Goal: Task Accomplishment & Management: Complete application form

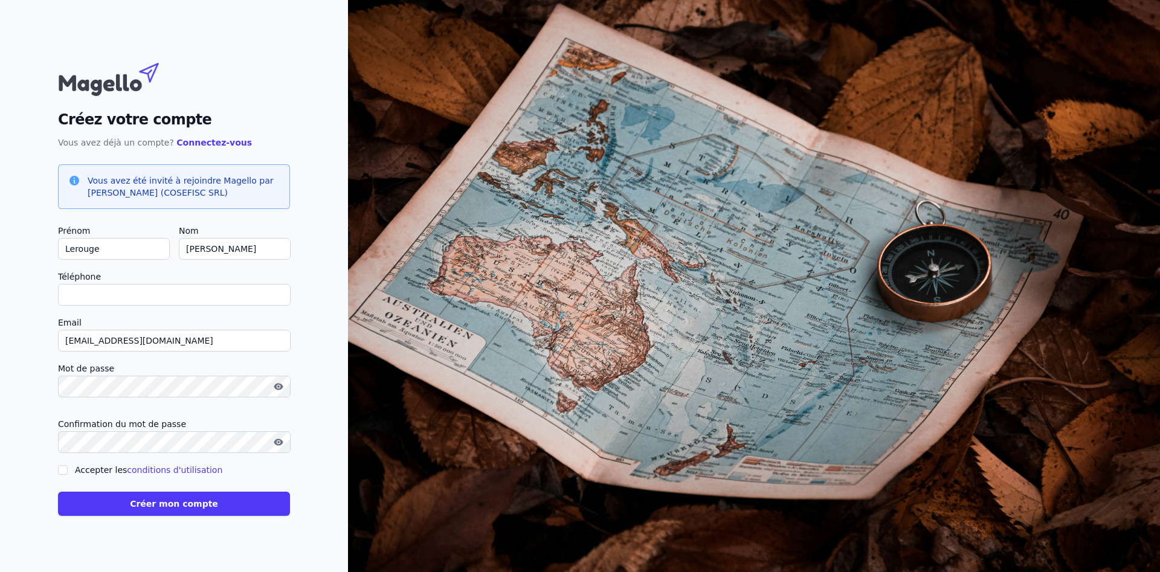
click at [209, 297] on input "Téléphone" at bounding box center [174, 295] width 233 height 22
type input "+"
checkbox input "false"
type input "[PHONE_NUMBER]"
click at [31, 270] on div "Créez votre compte Vous avez déjà un compte? Connectez-vous Vous avez été invit…" at bounding box center [174, 286] width 348 height 572
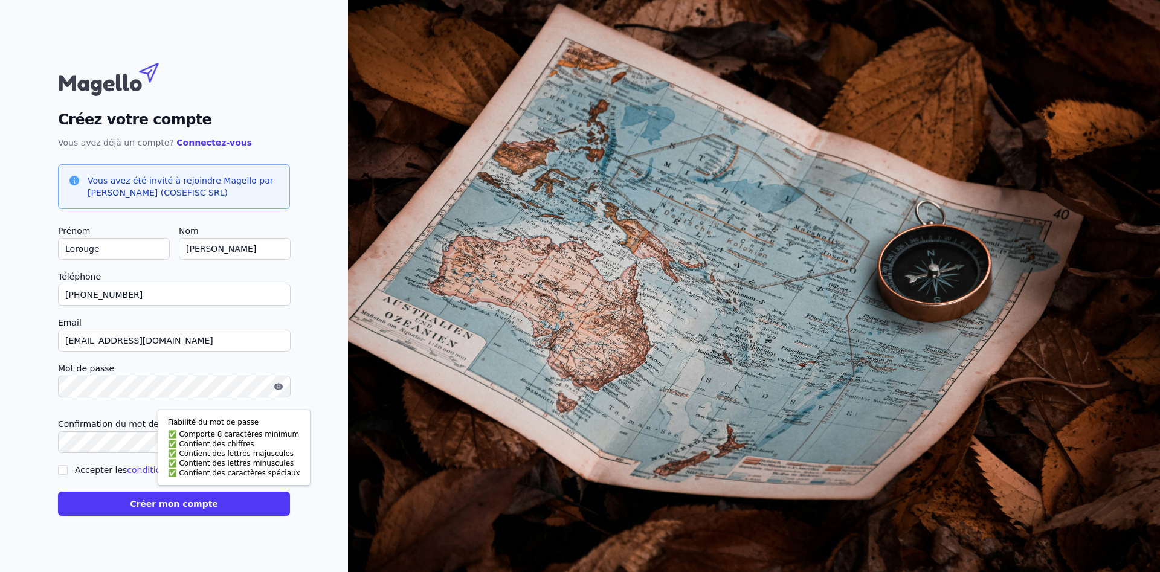
click at [37, 468] on div "Créez votre compte Vous avez déjà un compte? Connectez-vous Vous avez été invit…" at bounding box center [174, 286] width 348 height 572
click at [62, 470] on input "Accepter les conditions d'utilisation" at bounding box center [63, 470] width 10 height 10
checkbox input "true"
click at [281, 385] on icon "button" at bounding box center [278, 386] width 9 height 7
click at [145, 503] on button "Créer mon compte" at bounding box center [174, 504] width 232 height 24
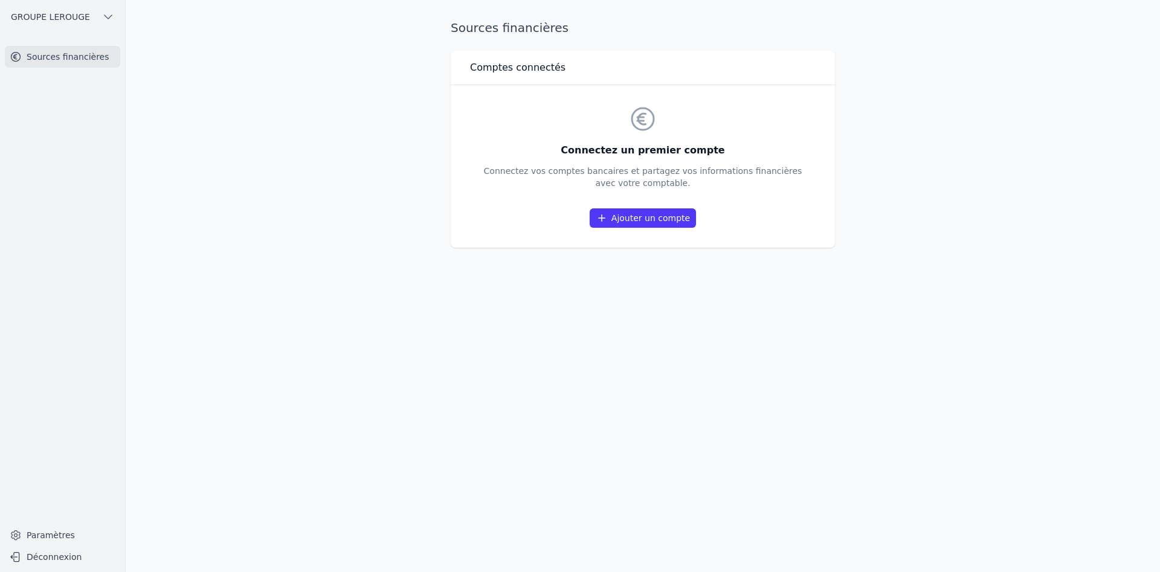
click at [631, 220] on link "Ajouter un compte" at bounding box center [643, 217] width 106 height 19
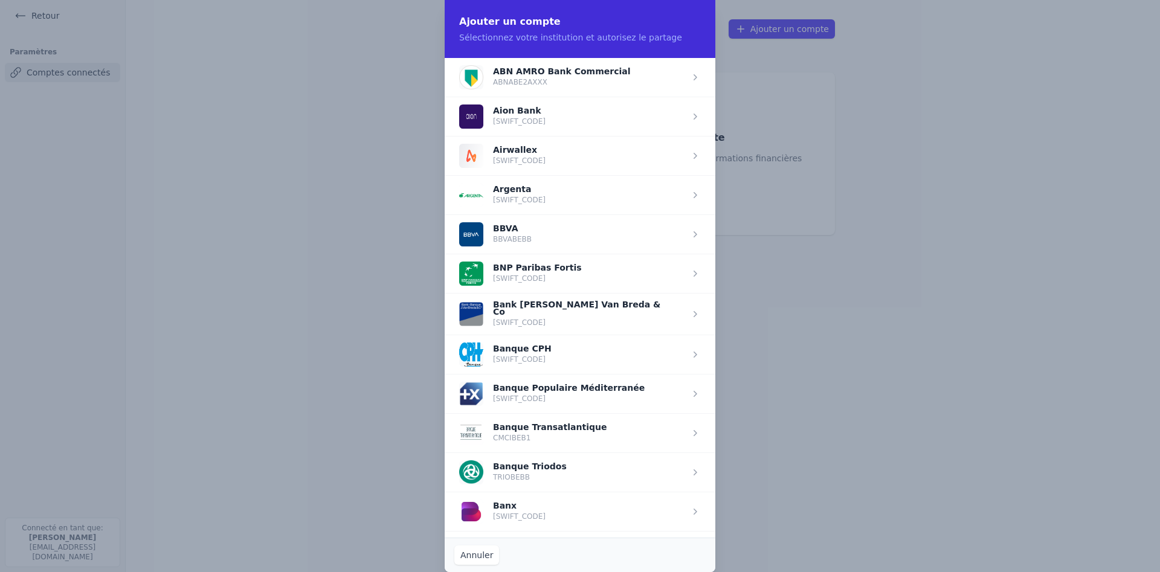
click at [582, 274] on span "button" at bounding box center [580, 273] width 271 height 39
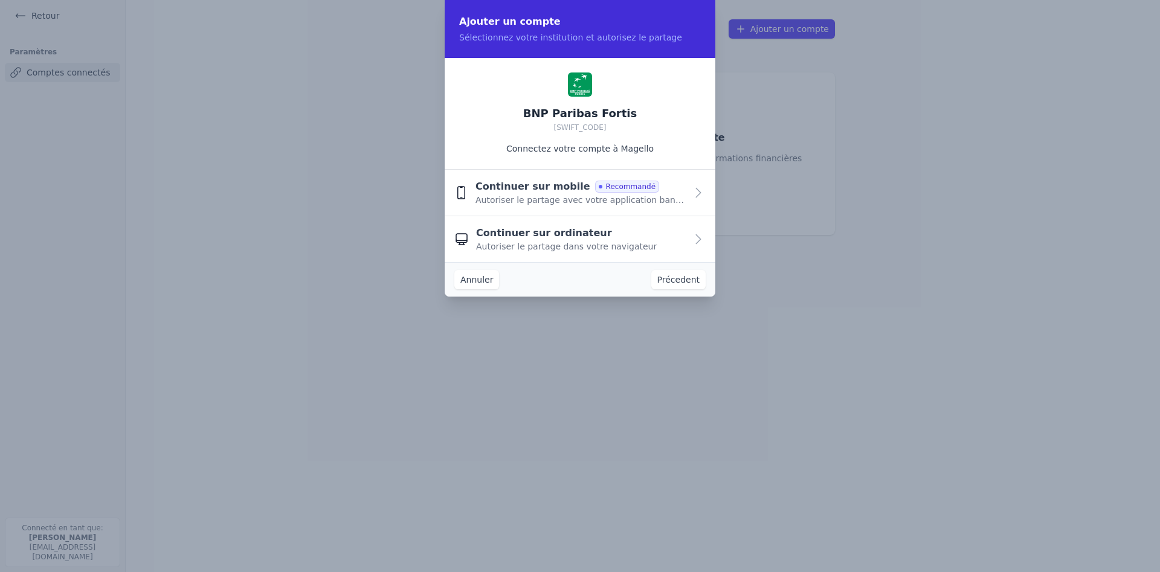
click at [540, 191] on span "Continuer sur mobile" at bounding box center [532, 186] width 115 height 14
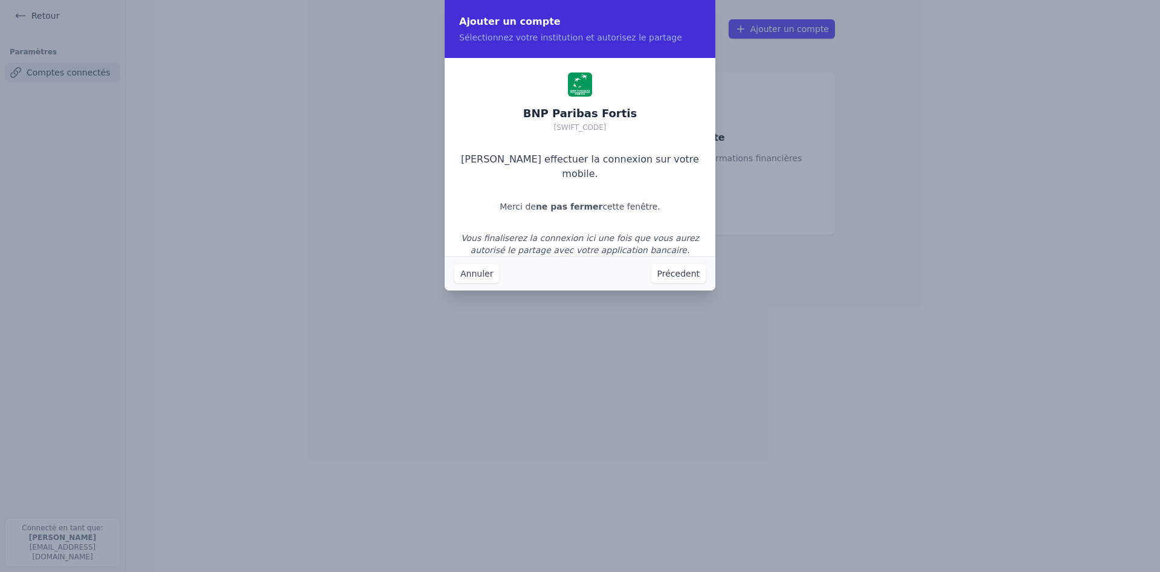
click at [686, 272] on button "Précedent" at bounding box center [678, 273] width 54 height 19
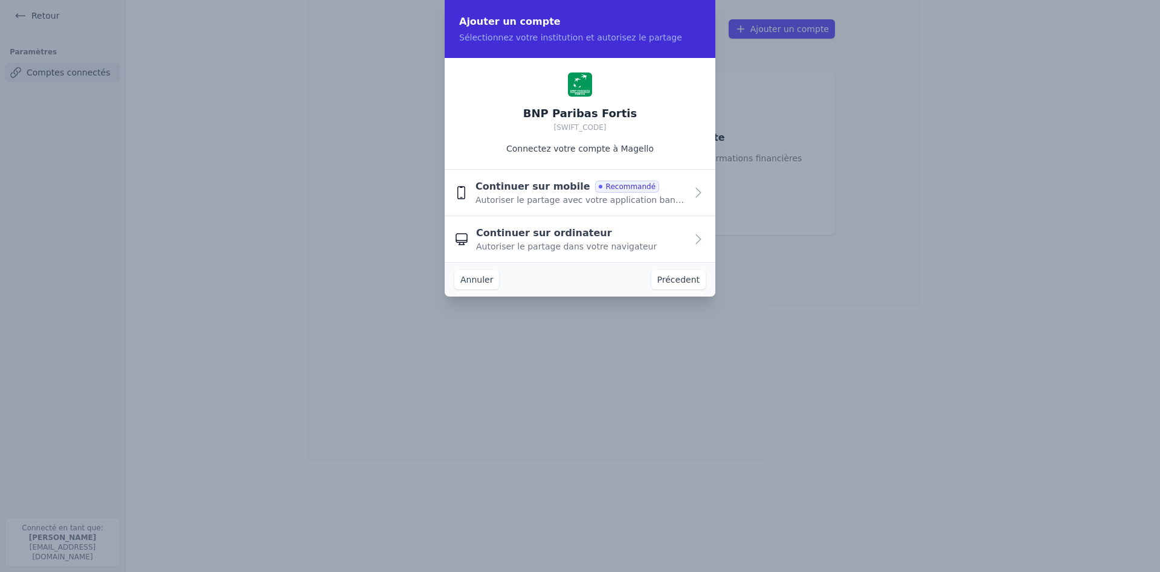
click at [570, 233] on span "Continuer sur ordinateur" at bounding box center [544, 233] width 136 height 14
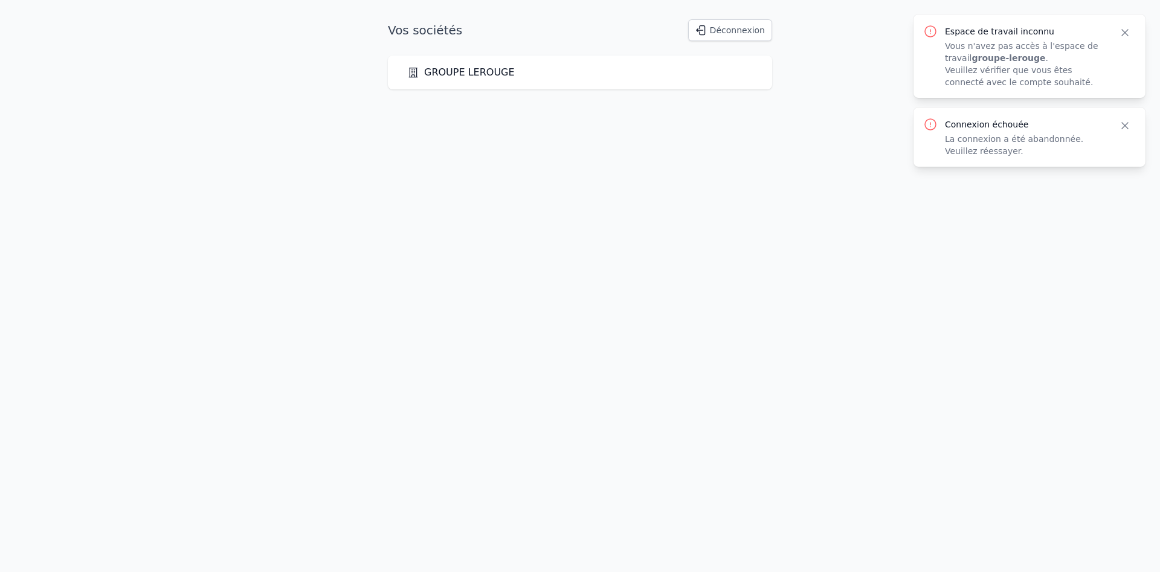
click at [1125, 124] on icon "button" at bounding box center [1125, 126] width 12 height 12
click at [1128, 32] on icon "button" at bounding box center [1125, 33] width 12 height 12
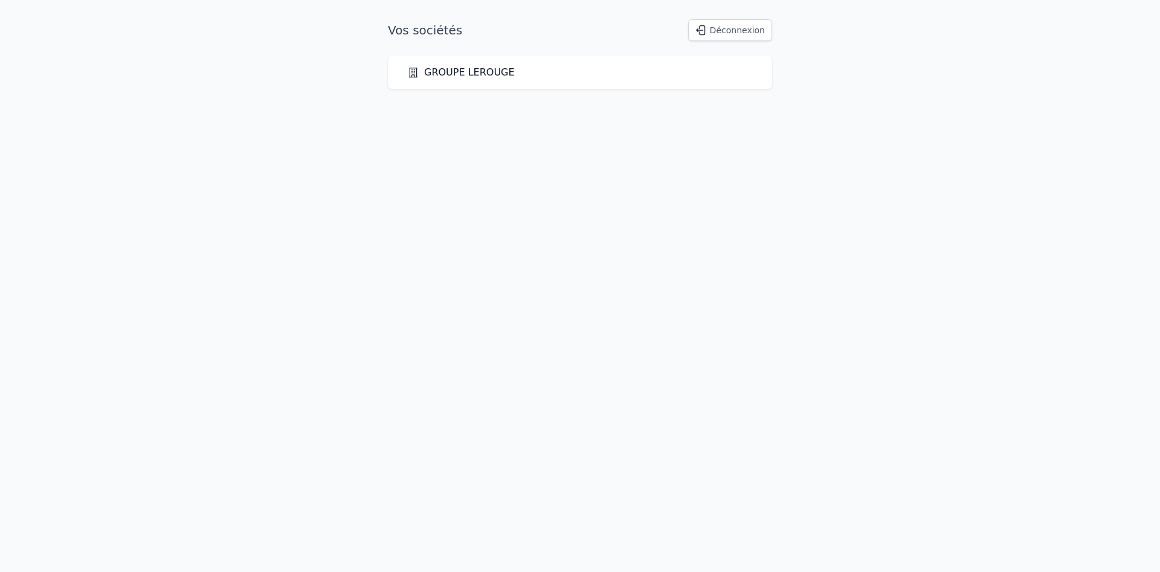
click at [467, 69] on link "GROUPE LEROUGE" at bounding box center [461, 72] width 108 height 14
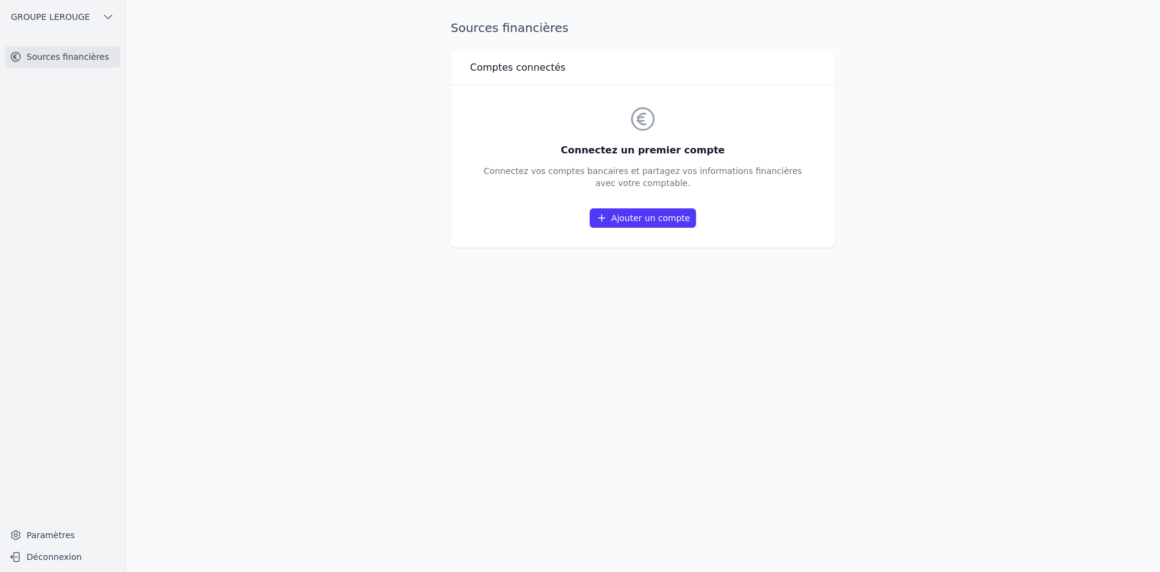
click at [108, 17] on icon "button" at bounding box center [108, 17] width 12 height 12
click at [80, 47] on span "GROUPE LEROUGE" at bounding box center [80, 43] width 79 height 12
click at [661, 211] on link "Ajouter un compte" at bounding box center [643, 217] width 106 height 19
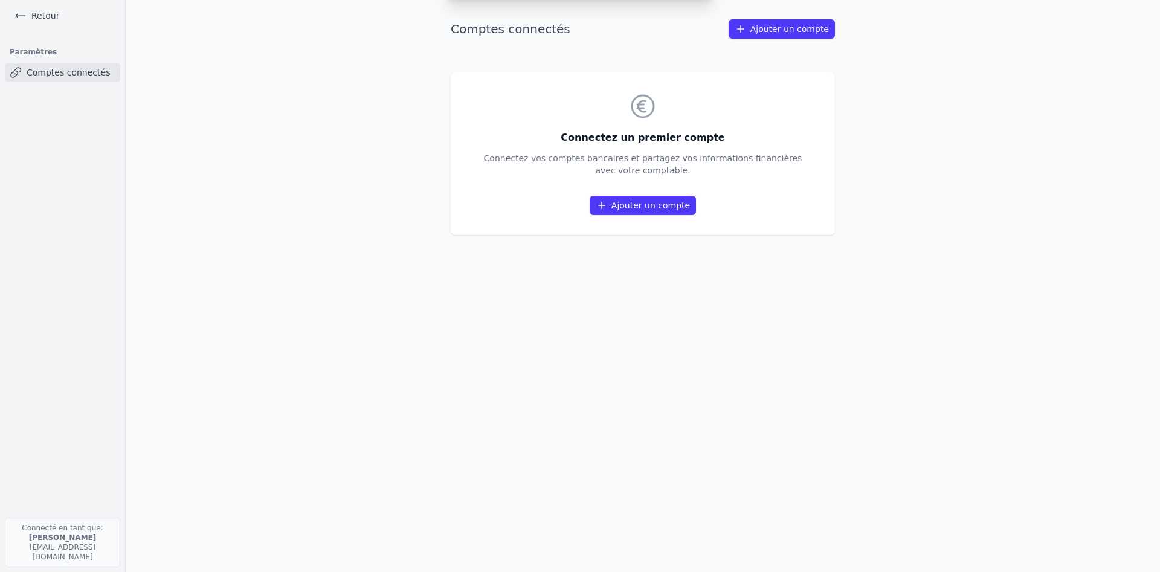
click at [50, 76] on link "Comptes connectés" at bounding box center [62, 72] width 115 height 19
click at [29, 71] on link "Comptes connectés" at bounding box center [62, 72] width 115 height 19
click at [21, 69] on icon at bounding box center [16, 72] width 12 height 12
click at [765, 30] on link "Ajouter un compte" at bounding box center [782, 28] width 106 height 19
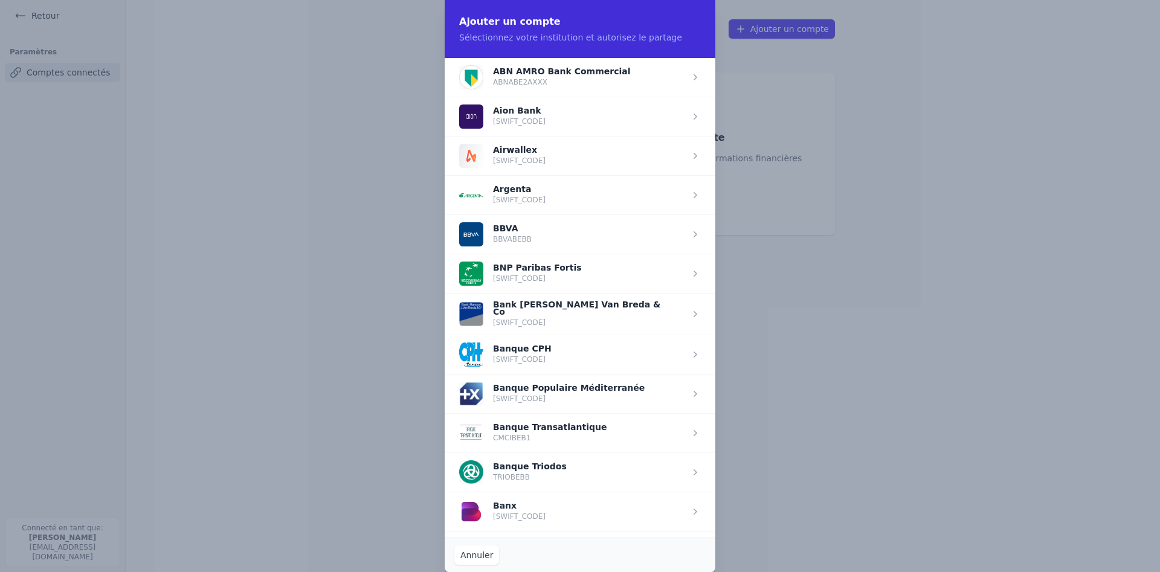
click at [581, 272] on span "button" at bounding box center [580, 273] width 271 height 39
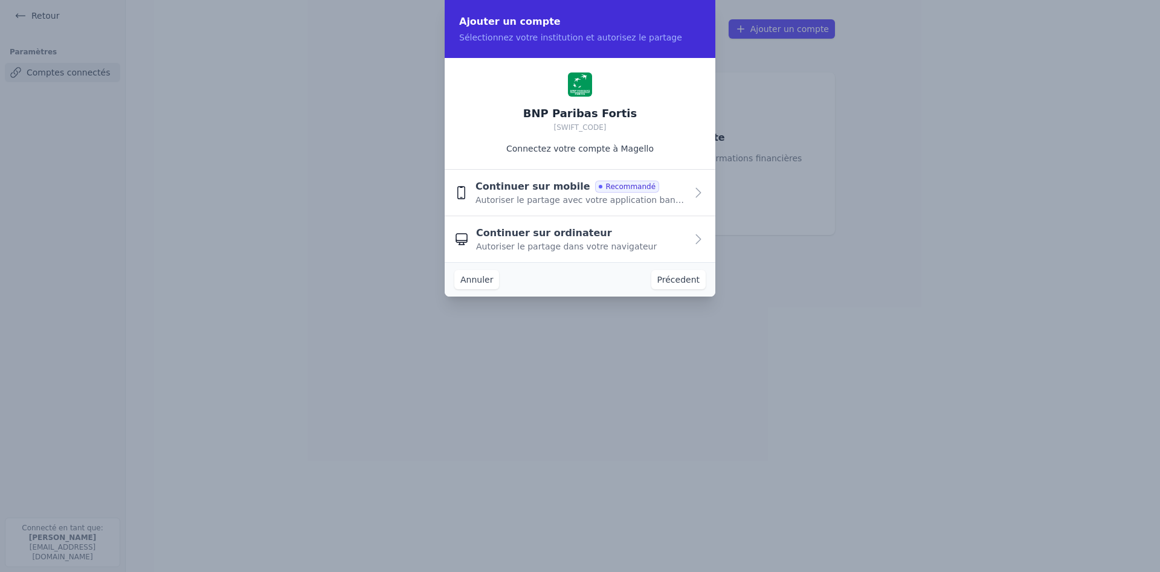
click at [557, 239] on span "Continuer sur ordinateur" at bounding box center [544, 233] width 136 height 14
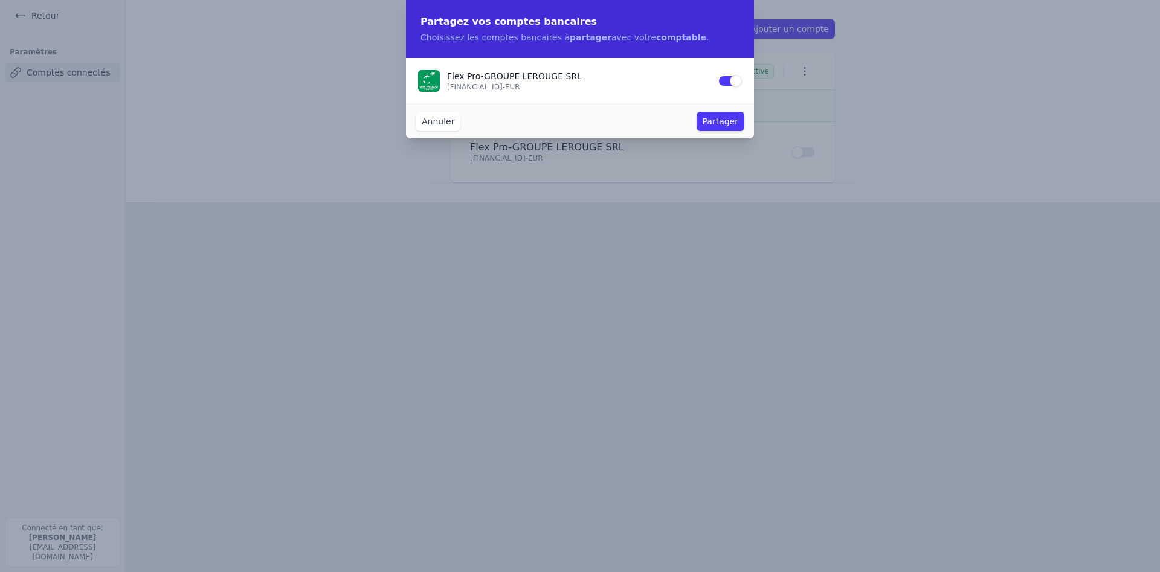
click at [718, 121] on button "Partager" at bounding box center [720, 121] width 48 height 19
